Goal: Check status

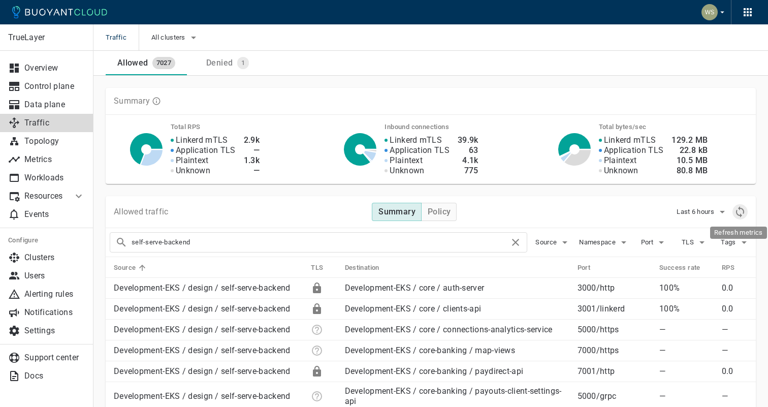
click at [737, 212] on icon "Refresh metrics" at bounding box center [740, 211] width 8 height 11
click at [737, 215] on icon "Refresh metrics" at bounding box center [740, 212] width 12 height 12
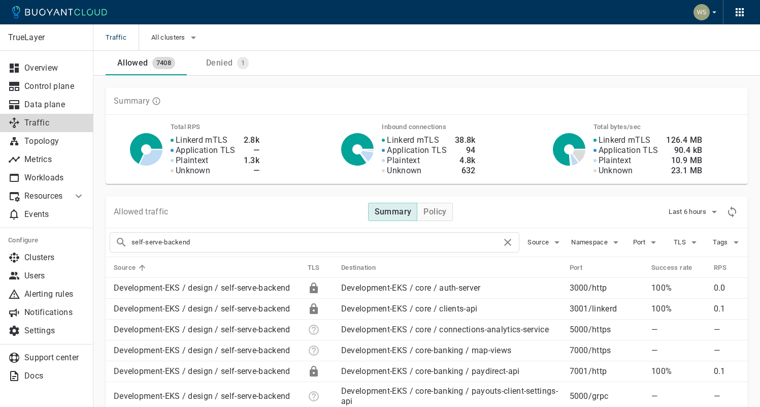
click at [522, 71] on div "Allowed 7408 Denied 1" at bounding box center [427, 63] width 642 height 24
click at [686, 215] on span "Last 6 hours" at bounding box center [689, 212] width 40 height 8
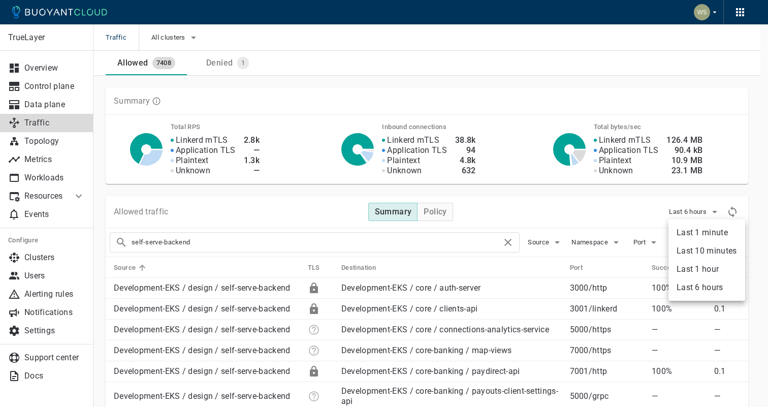
click at [693, 268] on li "Last 1 hour" at bounding box center [706, 269] width 77 height 18
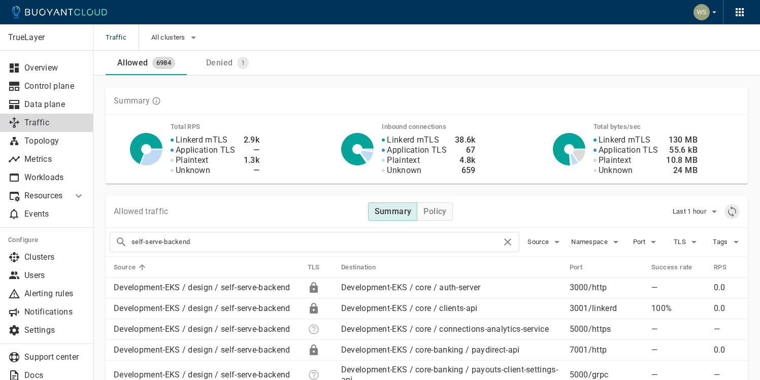
click at [730, 206] on icon "Refresh metrics" at bounding box center [732, 212] width 12 height 12
click at [736, 213] on icon "Refresh metrics" at bounding box center [732, 212] width 12 height 12
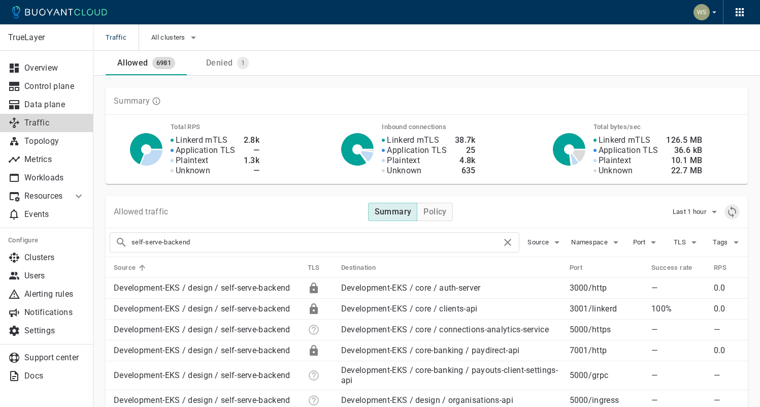
click at [733, 211] on icon "Refresh metrics" at bounding box center [732, 212] width 12 height 12
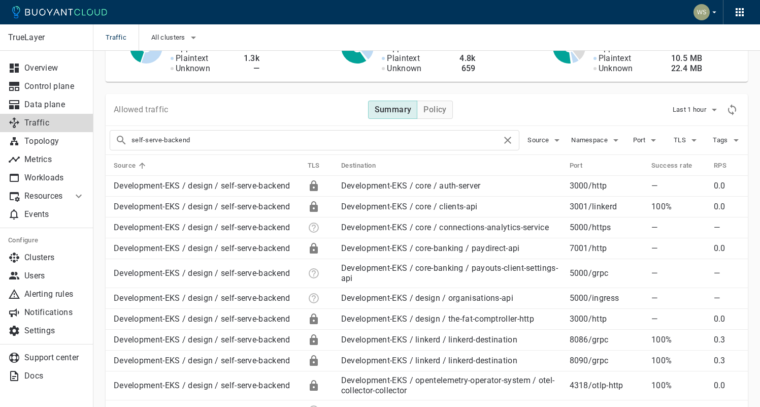
scroll to position [86, 0]
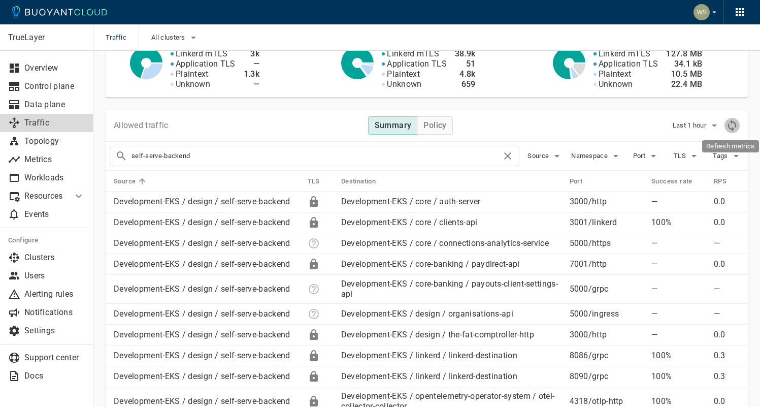
click at [730, 122] on icon "Refresh metrics" at bounding box center [732, 125] width 12 height 12
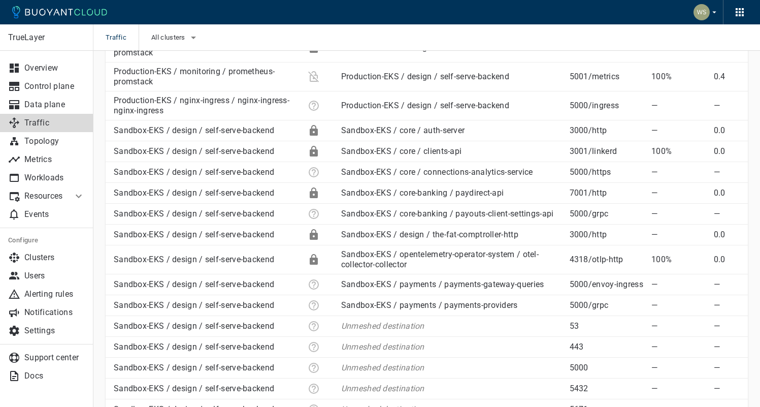
scroll to position [1119, 0]
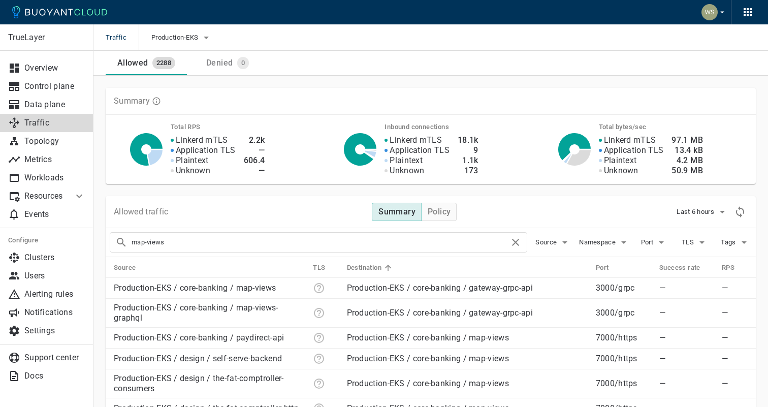
scroll to position [88, 0]
